Goal: Task Accomplishment & Management: Use online tool/utility

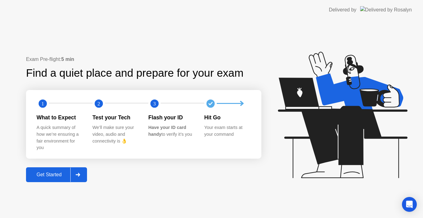
click at [63, 176] on div "Get Started" at bounding box center [49, 175] width 42 height 6
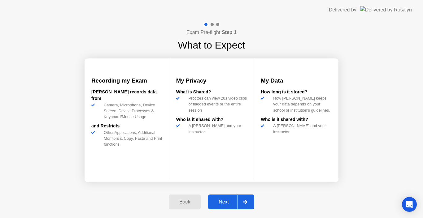
click at [229, 200] on div "Next" at bounding box center [224, 203] width 28 height 6
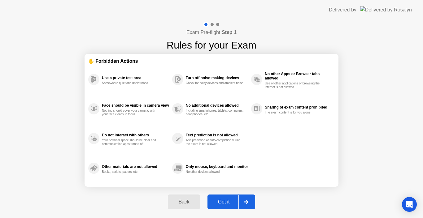
click at [229, 200] on div "Got it" at bounding box center [223, 203] width 29 height 6
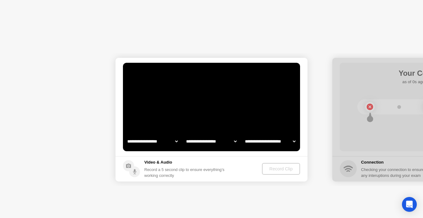
select select "**********"
select select "*******"
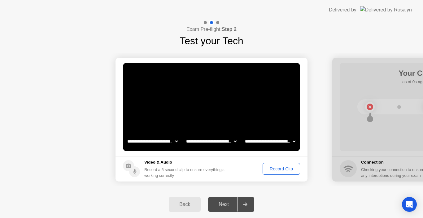
click at [280, 168] on div "Record Clip" at bounding box center [281, 169] width 33 height 5
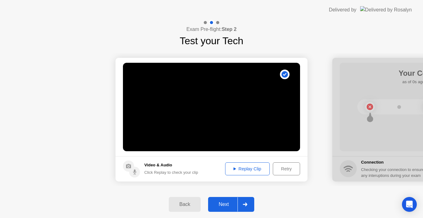
click at [283, 169] on div "Retry" at bounding box center [286, 169] width 23 height 5
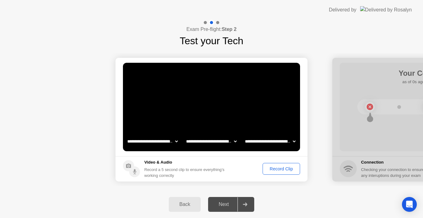
click at [282, 168] on div "Record Clip" at bounding box center [281, 169] width 33 height 5
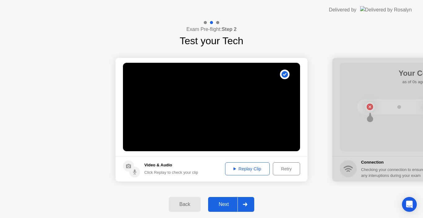
click at [226, 207] on div "Next" at bounding box center [224, 205] width 28 height 6
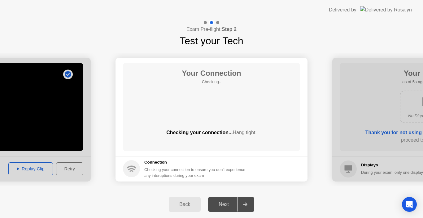
click at [226, 207] on div "Next" at bounding box center [224, 205] width 28 height 6
click at [209, 112] on div "Your Connection Checking.. Checking your connection... Hang tight." at bounding box center [211, 107] width 177 height 89
click at [246, 133] on span "Hang tight." at bounding box center [245, 132] width 24 height 5
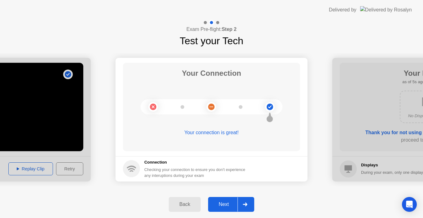
click at [231, 200] on button "Next" at bounding box center [231, 204] width 46 height 15
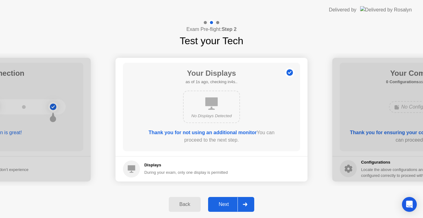
click at [231, 200] on button "Next" at bounding box center [231, 204] width 46 height 15
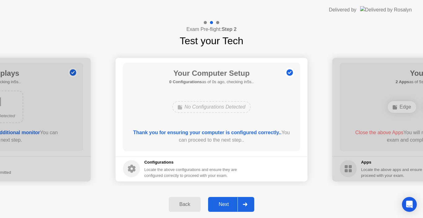
click at [231, 200] on button "Next" at bounding box center [231, 204] width 46 height 15
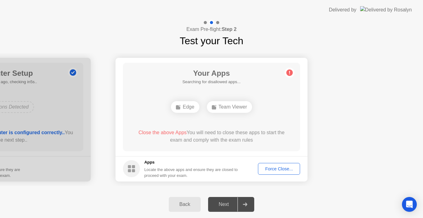
click at [292, 169] on div "Force Close..." at bounding box center [279, 169] width 38 height 5
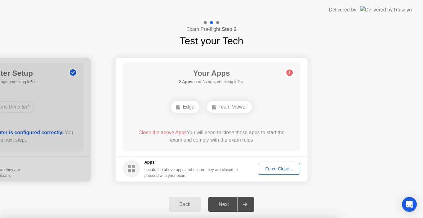
click at [347, 218] on div at bounding box center [211, 218] width 423 height 0
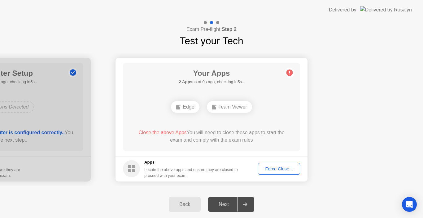
click at [150, 164] on h5 "Apps" at bounding box center [191, 163] width 94 height 6
click at [277, 167] on div "Force Close..." at bounding box center [279, 169] width 38 height 5
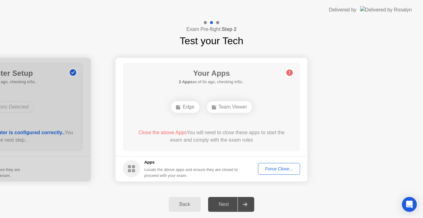
click at [275, 164] on button "Force Close..." at bounding box center [279, 169] width 42 height 12
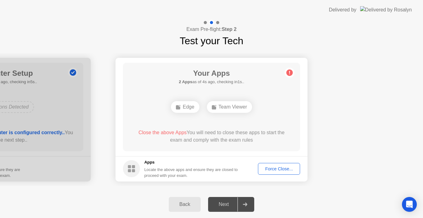
click at [271, 167] on div "Force Close..." at bounding box center [279, 169] width 38 height 5
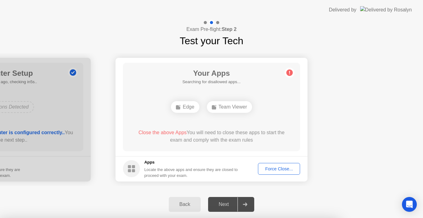
drag, startPoint x: 361, startPoint y: 82, endPoint x: 187, endPoint y: 161, distance: 191.3
click at [187, 218] on div at bounding box center [211, 218] width 423 height 0
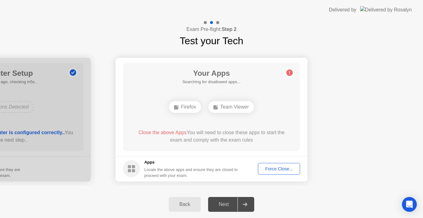
click at [281, 167] on div "Force Close..." at bounding box center [279, 169] width 38 height 5
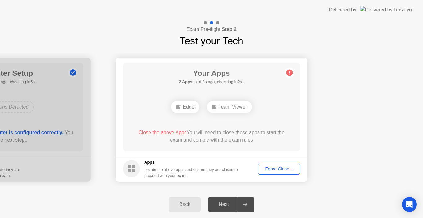
click at [190, 204] on div "Back" at bounding box center [185, 205] width 28 height 6
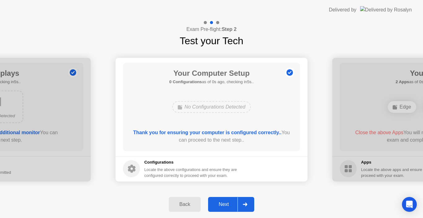
click at [229, 206] on div "Next" at bounding box center [224, 205] width 28 height 6
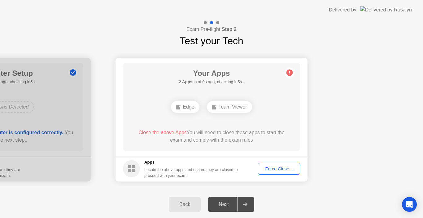
click at [231, 108] on div "Team Viewer" at bounding box center [229, 107] width 45 height 12
click at [184, 110] on div "Edge" at bounding box center [185, 107] width 28 height 12
click at [185, 105] on div "Edge" at bounding box center [185, 107] width 28 height 12
drag, startPoint x: 185, startPoint y: 105, endPoint x: 296, endPoint y: 187, distance: 137.7
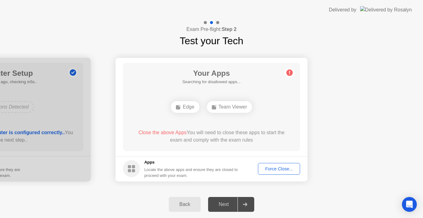
click at [296, 187] on div "**********" at bounding box center [211, 119] width 423 height 143
click at [281, 167] on div "Force Close..." at bounding box center [279, 169] width 38 height 5
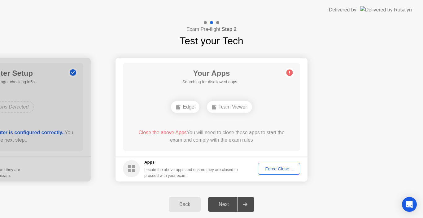
click at [267, 168] on div "Force Close..." at bounding box center [279, 169] width 38 height 5
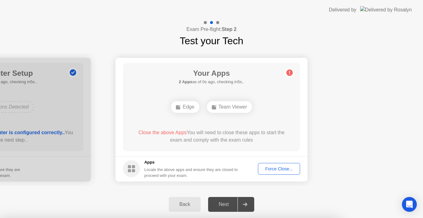
click at [293, 218] on div at bounding box center [211, 218] width 423 height 0
click at [410, 207] on icon "Open Intercom Messenger" at bounding box center [410, 205] width 8 height 8
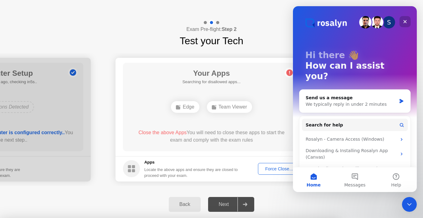
click at [405, 21] on icon "Close" at bounding box center [405, 21] width 3 height 3
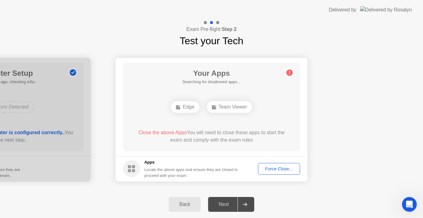
click at [357, 11] on div "Delivered by" at bounding box center [343, 9] width 28 height 7
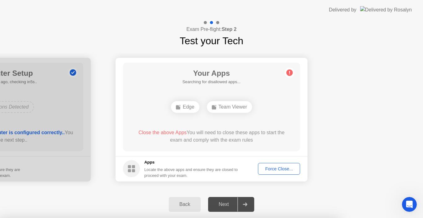
drag, startPoint x: 367, startPoint y: 11, endPoint x: 334, endPoint y: 108, distance: 102.4
click at [334, 108] on body "**********" at bounding box center [211, 109] width 423 height 218
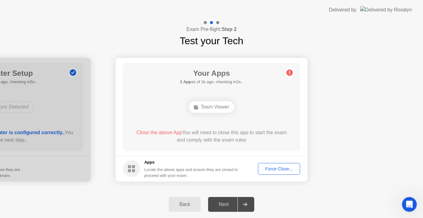
click at [200, 163] on h5 "Apps" at bounding box center [191, 163] width 94 height 6
click at [274, 167] on div "Force Close..." at bounding box center [279, 169] width 38 height 5
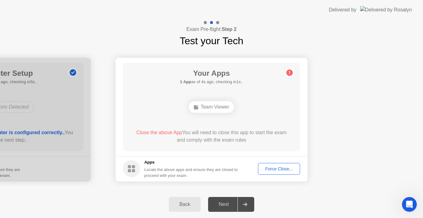
click at [218, 106] on div "Team Viewer" at bounding box center [211, 107] width 45 height 12
click at [200, 110] on div "Team Viewer" at bounding box center [211, 107] width 45 height 12
drag, startPoint x: 200, startPoint y: 110, endPoint x: 202, endPoint y: 106, distance: 4.0
click at [202, 106] on div "Team Viewer" at bounding box center [211, 107] width 45 height 12
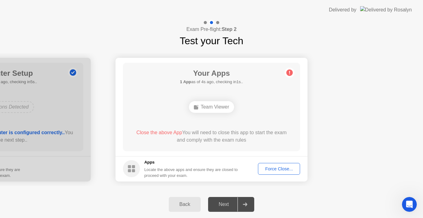
click at [212, 107] on div "Team Viewer" at bounding box center [211, 107] width 45 height 12
click at [270, 168] on div "Force Close..." at bounding box center [279, 169] width 38 height 5
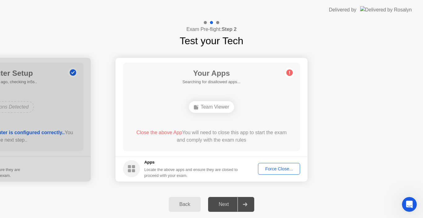
click at [286, 170] on div "Force Close..." at bounding box center [279, 169] width 38 height 5
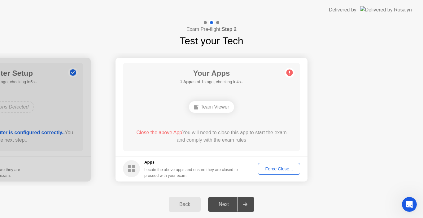
click at [206, 104] on div "Team Viewer" at bounding box center [211, 107] width 45 height 12
click at [194, 105] on icon at bounding box center [196, 107] width 5 height 5
drag, startPoint x: 194, startPoint y: 105, endPoint x: 290, endPoint y: 73, distance: 101.4
click at [290, 73] on main "Your Apps 1 App as of 3s ago, checking in2s.. Team Viewer Close the above App Y…" at bounding box center [212, 107] width 192 height 99
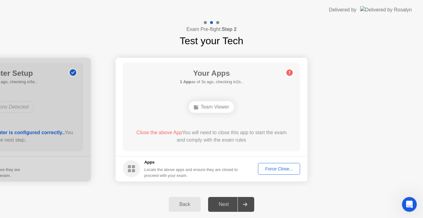
click at [290, 73] on circle at bounding box center [290, 72] width 7 height 7
click at [411, 201] on icon "Open Intercom Messenger" at bounding box center [409, 204] width 10 height 10
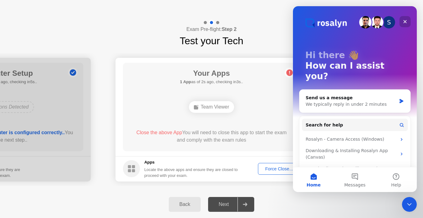
click at [405, 21] on icon "Close" at bounding box center [405, 21] width 5 height 5
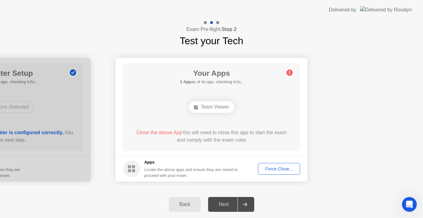
click at [202, 105] on div "Team Viewer" at bounding box center [211, 107] width 45 height 12
click at [357, 11] on div "Delivered by" at bounding box center [343, 9] width 28 height 7
click at [223, 110] on div "Team Viewer" at bounding box center [211, 107] width 45 height 12
click at [217, 107] on div "Team Viewer" at bounding box center [211, 107] width 45 height 12
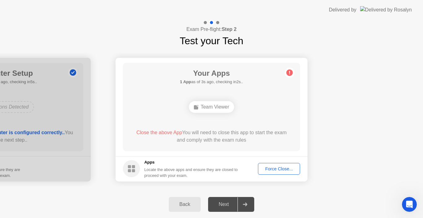
click at [217, 107] on div "Team Viewer" at bounding box center [211, 107] width 45 height 12
click at [286, 172] on div "Force Close..." at bounding box center [279, 169] width 38 height 5
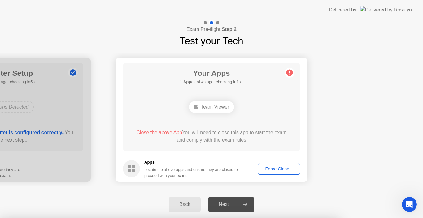
click at [271, 170] on body "**********" at bounding box center [211, 109] width 423 height 218
drag, startPoint x: 213, startPoint y: 120, endPoint x: 221, endPoint y: 140, distance: 20.9
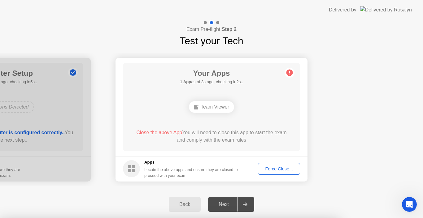
drag, startPoint x: 409, startPoint y: 182, endPoint x: 262, endPoint y: 184, distance: 147.5
click at [262, 218] on div at bounding box center [211, 218] width 423 height 0
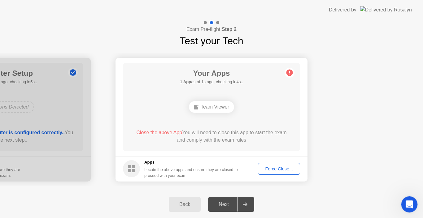
click at [407, 206] on icon "Open Intercom Messenger" at bounding box center [409, 204] width 10 height 10
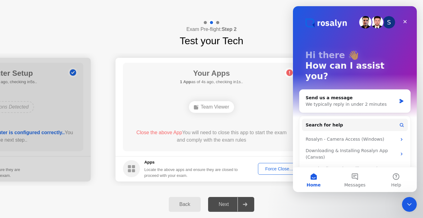
drag, startPoint x: 255, startPoint y: 53, endPoint x: 23, endPoint y: 23, distance: 234.0
click at [255, 53] on div "**********" at bounding box center [211, 119] width 423 height 143
click at [407, 21] on icon "Close" at bounding box center [405, 21] width 5 height 5
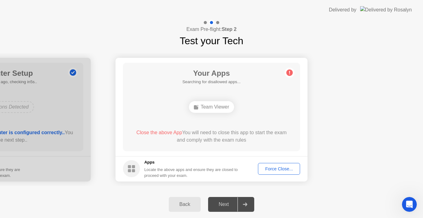
click at [213, 104] on div "Team Viewer" at bounding box center [211, 107] width 45 height 12
click at [277, 168] on div "Force Close..." at bounding box center [279, 169] width 38 height 5
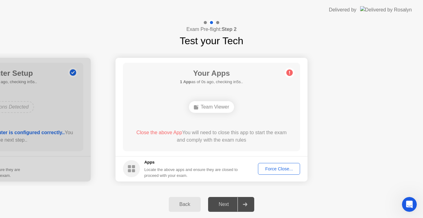
click at [201, 170] on div "Locate the above apps and ensure they are closed to proceed with your exam." at bounding box center [191, 173] width 94 height 12
drag, startPoint x: 201, startPoint y: 170, endPoint x: 138, endPoint y: 173, distance: 63.6
click at [138, 173] on div "Apps Locate the above apps and ensure they are closed to proceed with your exam." at bounding box center [180, 169] width 115 height 19
click at [138, 173] on circle at bounding box center [131, 169] width 17 height 17
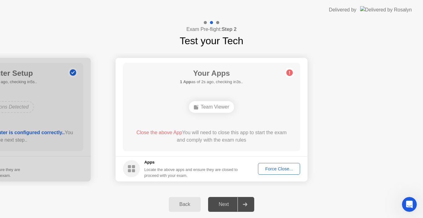
click at [138, 173] on circle at bounding box center [131, 169] width 17 height 17
click at [136, 172] on circle at bounding box center [131, 169] width 17 height 17
click at [152, 165] on h5 "Apps" at bounding box center [191, 163] width 94 height 6
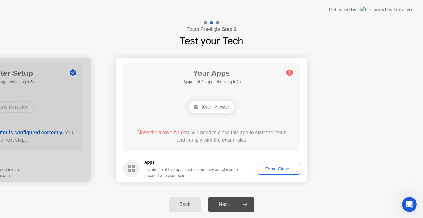
click at [152, 165] on h5 "Apps" at bounding box center [191, 163] width 94 height 6
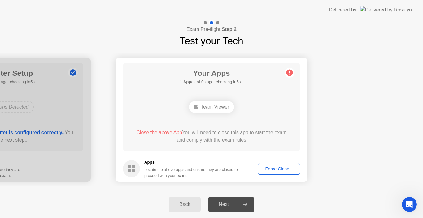
drag, startPoint x: 152, startPoint y: 165, endPoint x: 152, endPoint y: 157, distance: 8.1
click at [152, 157] on footer "Apps Locate the above apps and ensure they are closed to proceed with your exam…" at bounding box center [212, 168] width 192 height 25
click at [203, 103] on div "Team Viewer" at bounding box center [211, 107] width 45 height 12
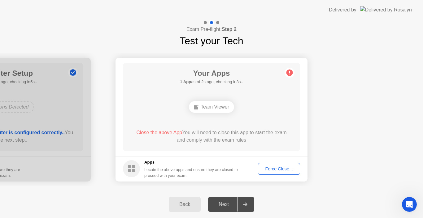
click at [203, 103] on div "Team Viewer" at bounding box center [211, 107] width 45 height 12
click at [184, 109] on div "Firefox" at bounding box center [185, 107] width 32 height 12
click at [174, 133] on span "Close the above App" at bounding box center [159, 132] width 46 height 5
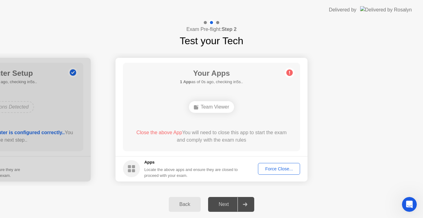
click at [183, 210] on button "Back" at bounding box center [185, 204] width 32 height 15
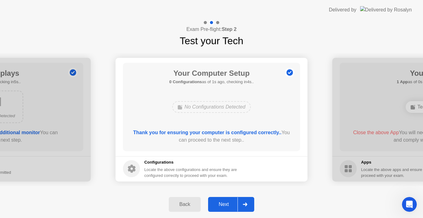
click at [186, 202] on div "Back" at bounding box center [185, 205] width 28 height 6
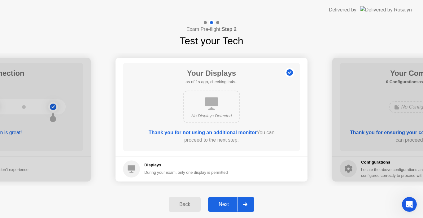
click at [223, 206] on div "Next" at bounding box center [224, 205] width 28 height 6
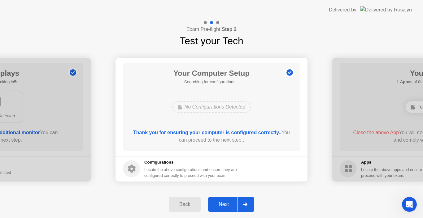
click at [223, 206] on div "Next" at bounding box center [224, 205] width 28 height 6
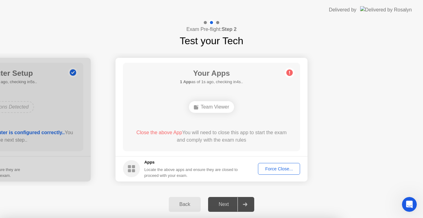
drag, startPoint x: 277, startPoint y: 51, endPoint x: 228, endPoint y: 120, distance: 84.1
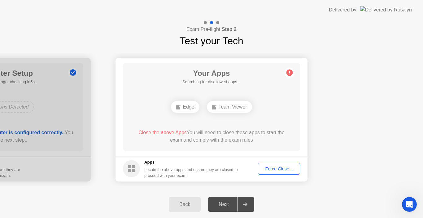
click at [284, 36] on div "Exam Pre-flight: Step 2 Test your Tech" at bounding box center [211, 34] width 423 height 29
click at [192, 110] on div "Edge" at bounding box center [185, 107] width 28 height 12
click at [282, 208] on div "Back Next" at bounding box center [211, 204] width 423 height 27
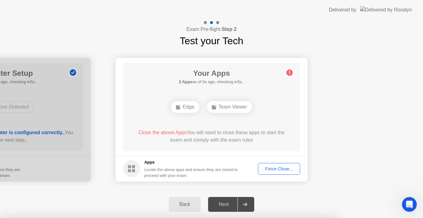
click at [369, 218] on div at bounding box center [211, 218] width 423 height 0
drag, startPoint x: 369, startPoint y: 87, endPoint x: 228, endPoint y: 122, distance: 145.7
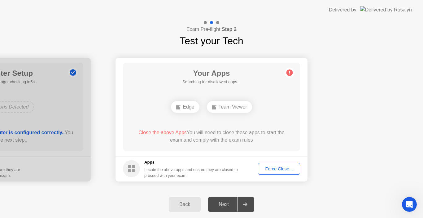
click at [185, 106] on div "Edge" at bounding box center [185, 107] width 28 height 12
drag, startPoint x: 185, startPoint y: 106, endPoint x: 287, endPoint y: 231, distance: 160.7
click at [287, 218] on html "**********" at bounding box center [211, 109] width 423 height 218
click at [295, 212] on div "Back Next" at bounding box center [211, 204] width 423 height 27
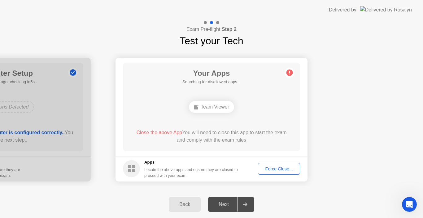
click at [303, 194] on div "Back Next" at bounding box center [211, 204] width 423 height 27
click at [190, 208] on div "Back" at bounding box center [185, 205] width 28 height 6
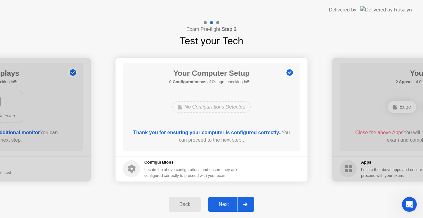
click at [190, 208] on div "Back" at bounding box center [185, 205] width 28 height 6
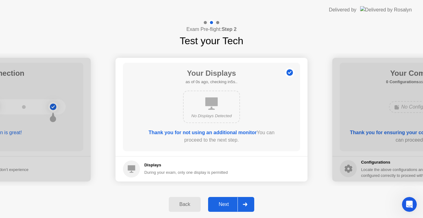
click at [190, 208] on div "Back" at bounding box center [185, 205] width 28 height 6
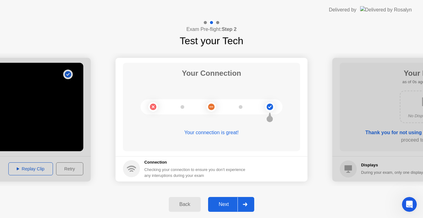
click at [190, 208] on div "Back" at bounding box center [185, 205] width 28 height 6
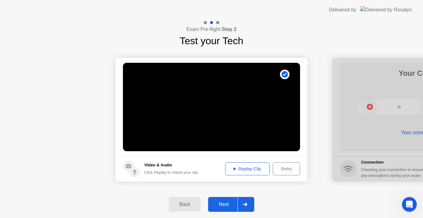
click at [232, 207] on div "Next" at bounding box center [224, 205] width 28 height 6
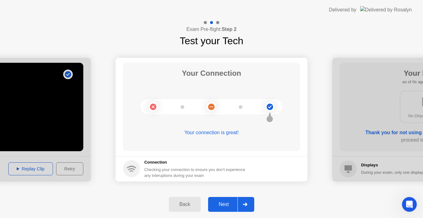
click at [232, 207] on div "Next" at bounding box center [224, 205] width 28 height 6
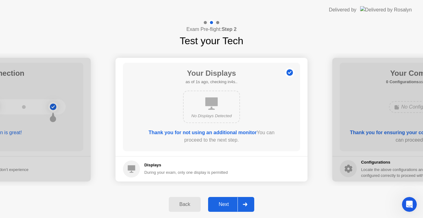
click at [180, 206] on div "Back" at bounding box center [185, 205] width 28 height 6
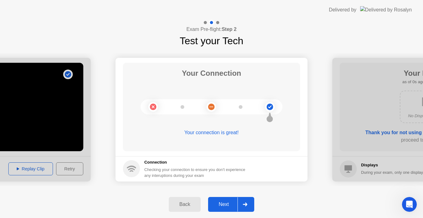
click at [220, 204] on div "Next" at bounding box center [224, 205] width 28 height 6
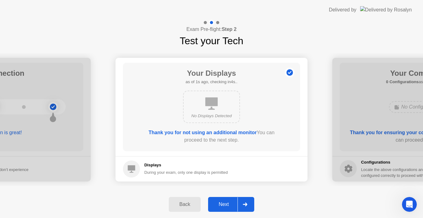
click at [220, 204] on div "Next" at bounding box center [224, 205] width 28 height 6
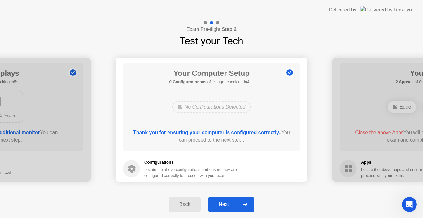
click at [220, 204] on div "Next" at bounding box center [224, 205] width 28 height 6
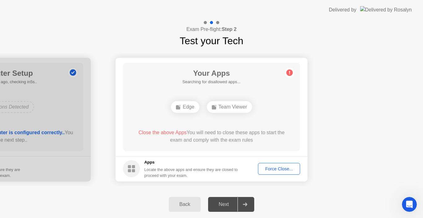
click at [220, 204] on div "Next" at bounding box center [224, 205] width 28 height 6
click at [294, 196] on div "Back Next" at bounding box center [211, 204] width 423 height 27
click at [299, 206] on div "Back Next" at bounding box center [211, 204] width 423 height 27
click at [184, 109] on div "Edge" at bounding box center [185, 107] width 28 height 12
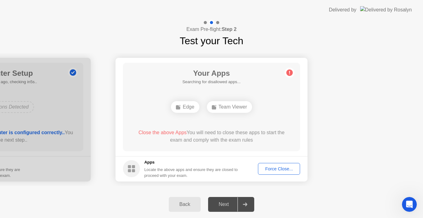
click at [184, 109] on div "Edge" at bounding box center [185, 107] width 28 height 12
click at [182, 111] on div "Edge" at bounding box center [185, 107] width 28 height 12
click at [217, 109] on div "Team Viewer" at bounding box center [211, 107] width 45 height 12
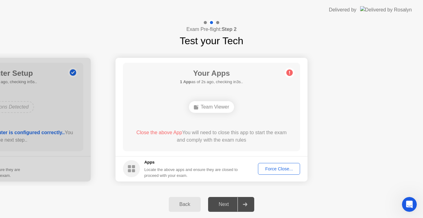
click at [217, 109] on div "Team Viewer" at bounding box center [211, 107] width 45 height 12
drag, startPoint x: 217, startPoint y: 109, endPoint x: 217, endPoint y: 105, distance: 4.3
click at [217, 105] on div "Team Viewer" at bounding box center [211, 107] width 45 height 12
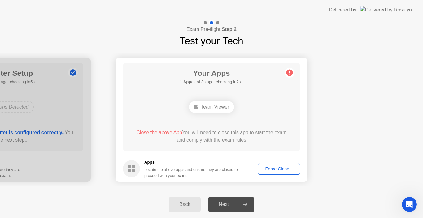
click at [217, 105] on div "Team Viewer" at bounding box center [211, 107] width 45 height 12
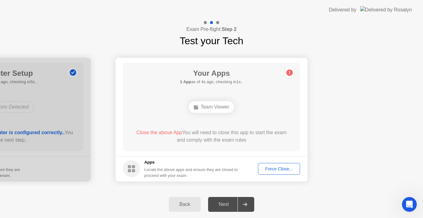
click at [217, 105] on div "Team Viewer" at bounding box center [211, 107] width 45 height 12
click at [384, 11] on img at bounding box center [386, 9] width 52 height 7
drag, startPoint x: 384, startPoint y: 11, endPoint x: 356, endPoint y: 9, distance: 28.0
click at [356, 9] on div "Delivered by" at bounding box center [370, 10] width 83 height 20
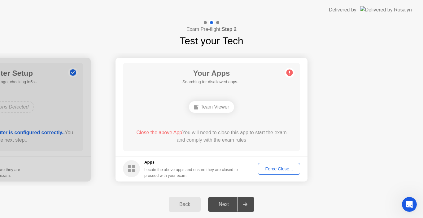
click at [356, 9] on div "Delivered by" at bounding box center [343, 9] width 28 height 7
drag, startPoint x: 356, startPoint y: 9, endPoint x: 288, endPoint y: 33, distance: 72.6
click at [288, 33] on app-layout-with-logo "**********" at bounding box center [211, 109] width 423 height 218
click at [134, 167] on rect at bounding box center [133, 166] width 3 height 3
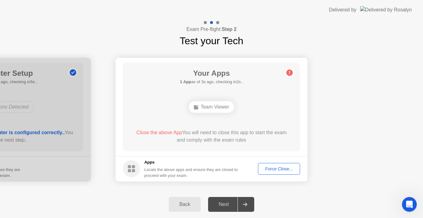
click at [134, 167] on rect at bounding box center [133, 166] width 3 height 3
drag, startPoint x: 134, startPoint y: 167, endPoint x: 266, endPoint y: 166, distance: 132.6
click at [266, 166] on footer "Apps Locate the above apps and ensure they are closed to proceed with your exam…" at bounding box center [212, 168] width 192 height 25
click at [266, 167] on div "Force Close..." at bounding box center [279, 169] width 38 height 5
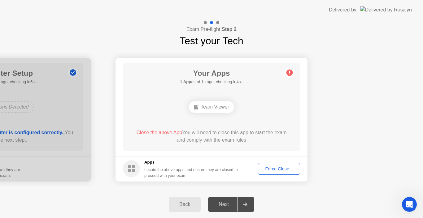
click at [271, 171] on div "Force Close..." at bounding box center [279, 169] width 38 height 5
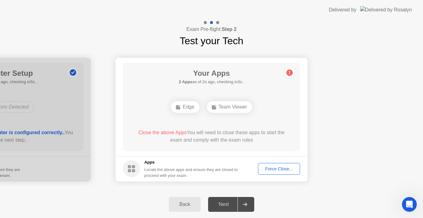
click at [301, 200] on div "Back Next" at bounding box center [211, 204] width 423 height 27
drag, startPoint x: 333, startPoint y: 136, endPoint x: 236, endPoint y: 99, distance: 103.9
drag, startPoint x: 236, startPoint y: 99, endPoint x: 236, endPoint y: 105, distance: 5.9
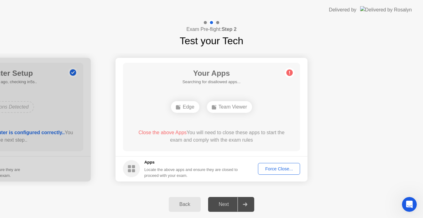
click at [236, 105] on div "Edge Team Viewer" at bounding box center [212, 107] width 142 height 17
click at [236, 105] on div "Team Viewer" at bounding box center [229, 107] width 45 height 12
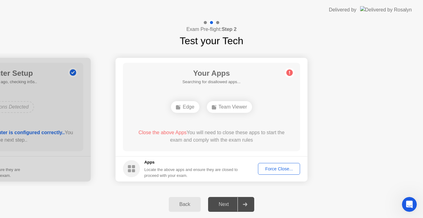
drag, startPoint x: 236, startPoint y: 105, endPoint x: 182, endPoint y: 109, distance: 54.1
click at [182, 109] on div "Edge Team Viewer" at bounding box center [212, 107] width 142 height 17
drag, startPoint x: 182, startPoint y: 109, endPoint x: 306, endPoint y: 192, distance: 148.9
click at [306, 192] on div "**********" at bounding box center [211, 119] width 423 height 199
drag, startPoint x: 388, startPoint y: 192, endPoint x: 423, endPoint y: 227, distance: 49.7
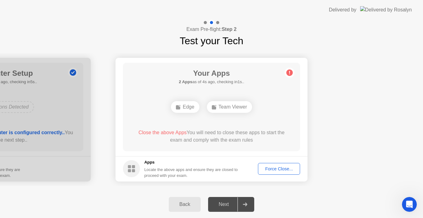
click at [423, 218] on html "**********" at bounding box center [211, 109] width 423 height 218
click at [277, 168] on div "Force Close..." at bounding box center [279, 169] width 38 height 5
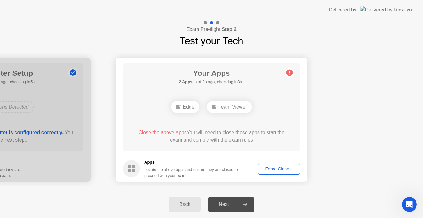
click at [276, 171] on div "Force Close..." at bounding box center [279, 169] width 38 height 5
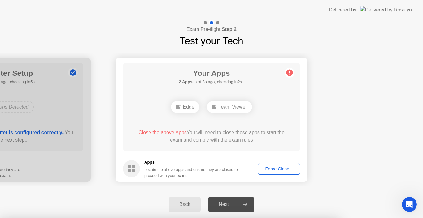
drag, startPoint x: 190, startPoint y: 125, endPoint x: 200, endPoint y: 106, distance: 21.5
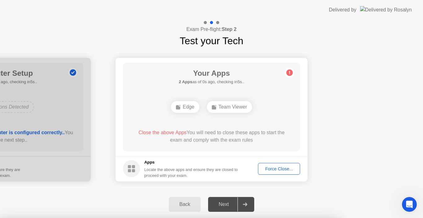
click at [293, 218] on div at bounding box center [211, 218] width 423 height 0
click at [304, 218] on div at bounding box center [211, 218] width 423 height 0
click at [317, 218] on div at bounding box center [211, 218] width 423 height 0
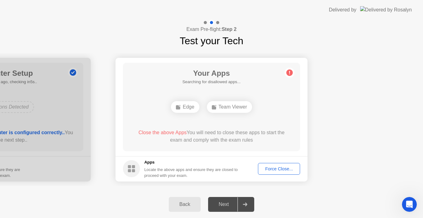
click at [190, 110] on div "Edge" at bounding box center [185, 107] width 28 height 12
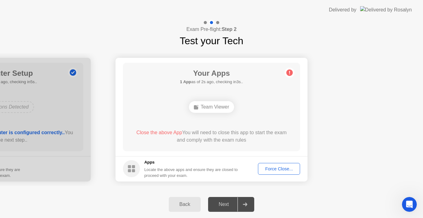
click at [170, 132] on span "Close the above App" at bounding box center [159, 132] width 46 height 5
drag, startPoint x: 170, startPoint y: 132, endPoint x: 261, endPoint y: 72, distance: 109.8
click at [261, 72] on div "Your Apps Searching for disallowed apps... Team Viewer Close the above App You …" at bounding box center [211, 107] width 177 height 89
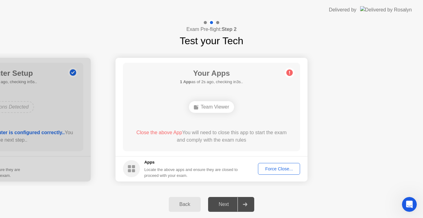
click at [221, 109] on div "Team Viewer" at bounding box center [211, 107] width 45 height 12
click at [219, 108] on div "Team Viewer" at bounding box center [211, 107] width 45 height 12
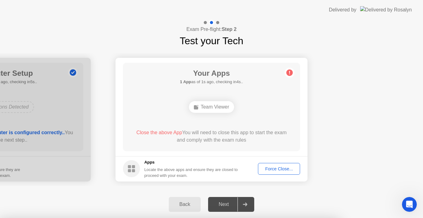
click at [392, 218] on div at bounding box center [211, 218] width 423 height 0
drag, startPoint x: 392, startPoint y: 69, endPoint x: 309, endPoint y: 150, distance: 116.4
